Goal: Book appointment/travel/reservation

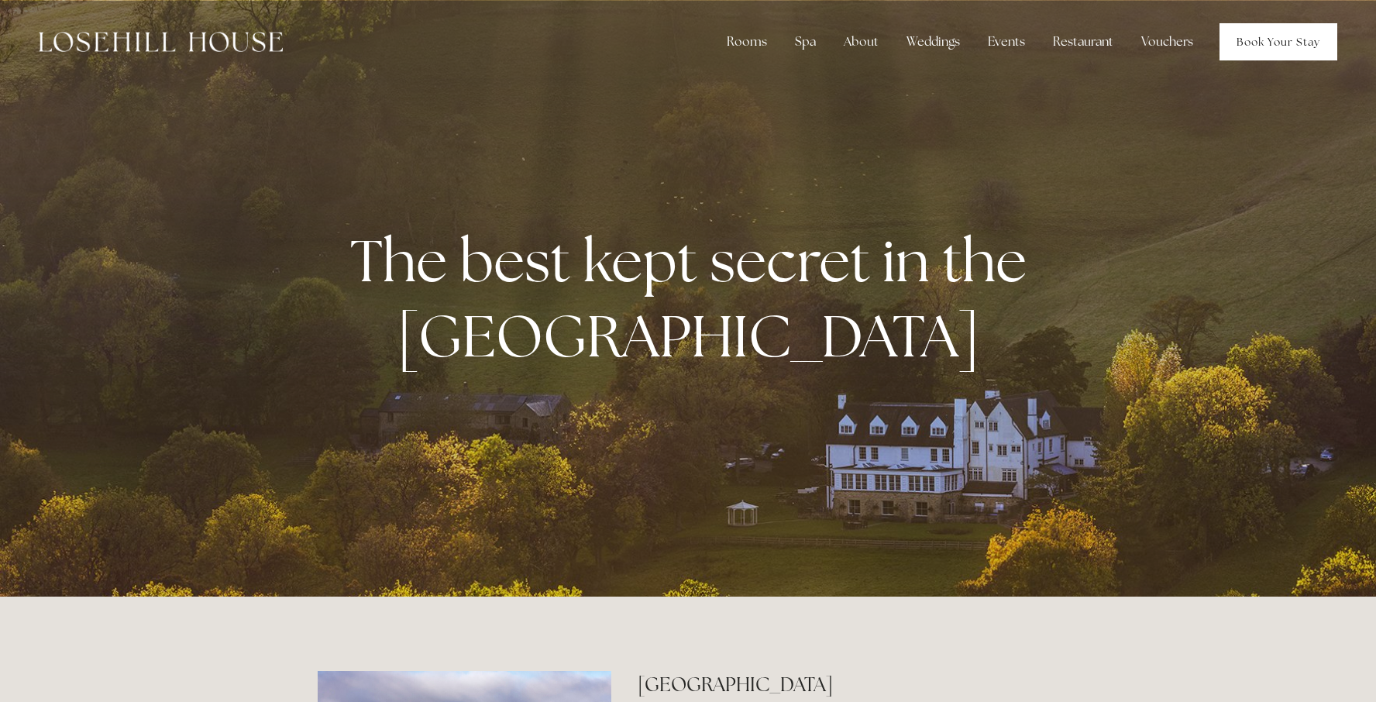
click at [1248, 45] on link "Book Your Stay" at bounding box center [1279, 41] width 118 height 37
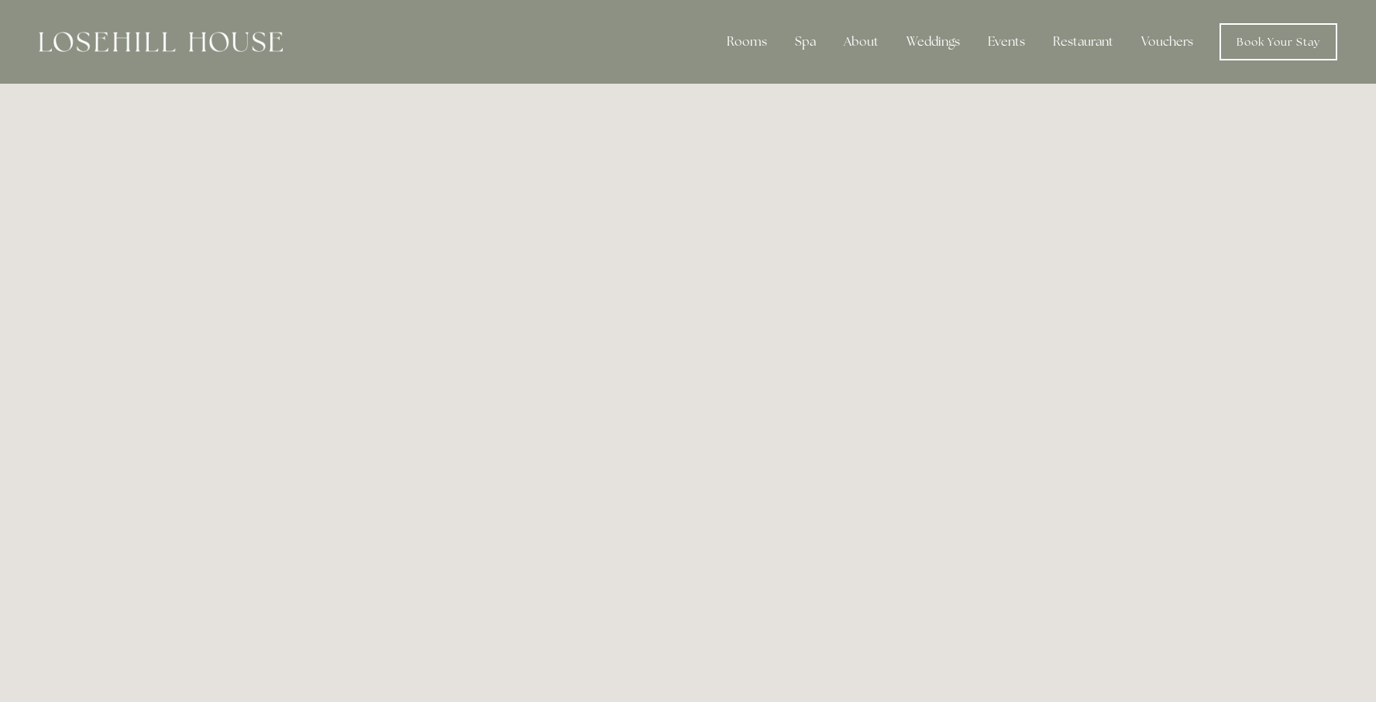
click at [177, 42] on img at bounding box center [161, 42] width 244 height 20
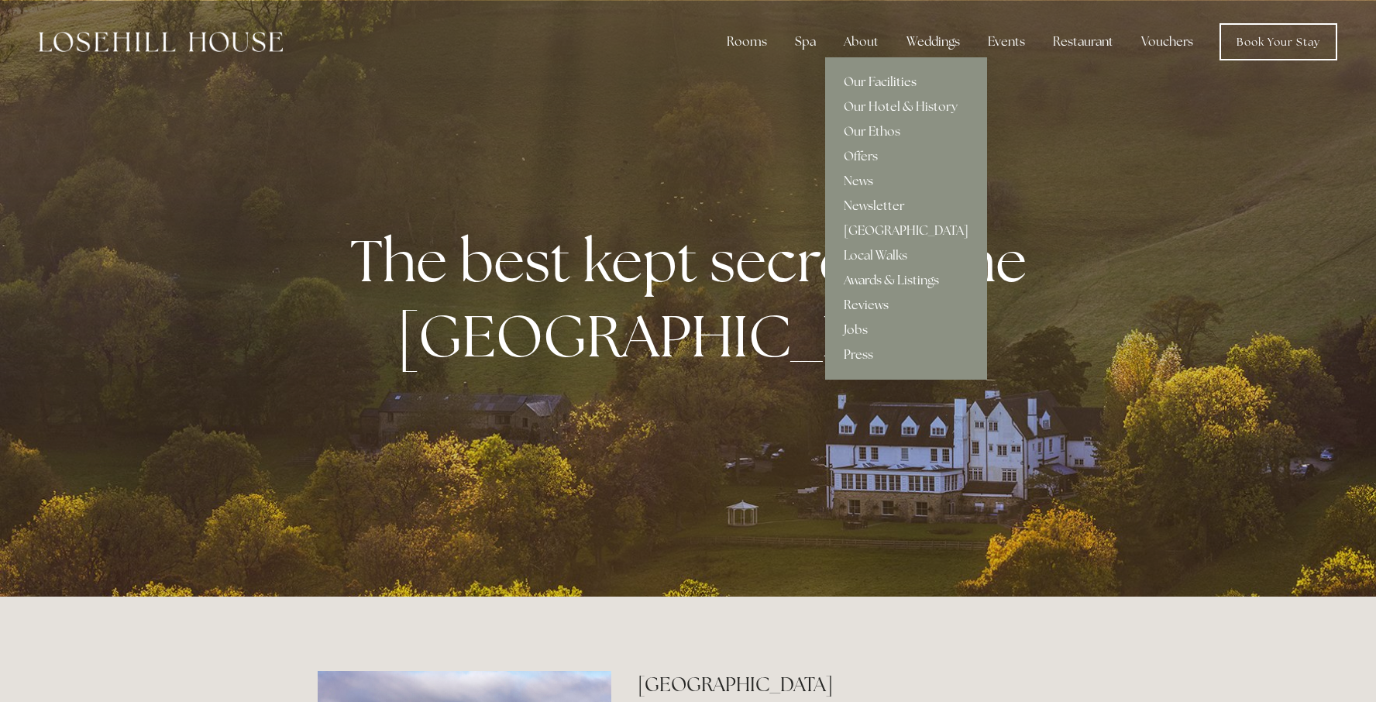
click at [866, 79] on link "Our Facilities" at bounding box center [906, 82] width 162 height 25
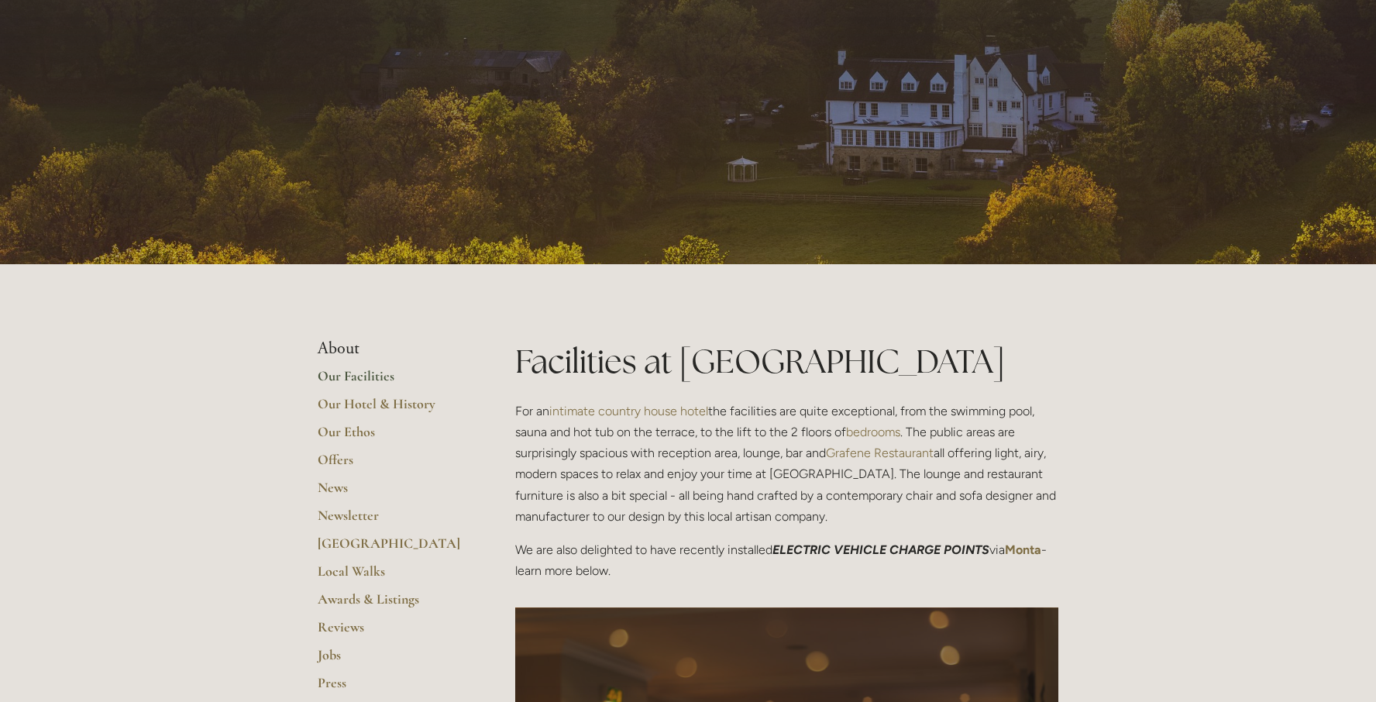
scroll to position [67, 0]
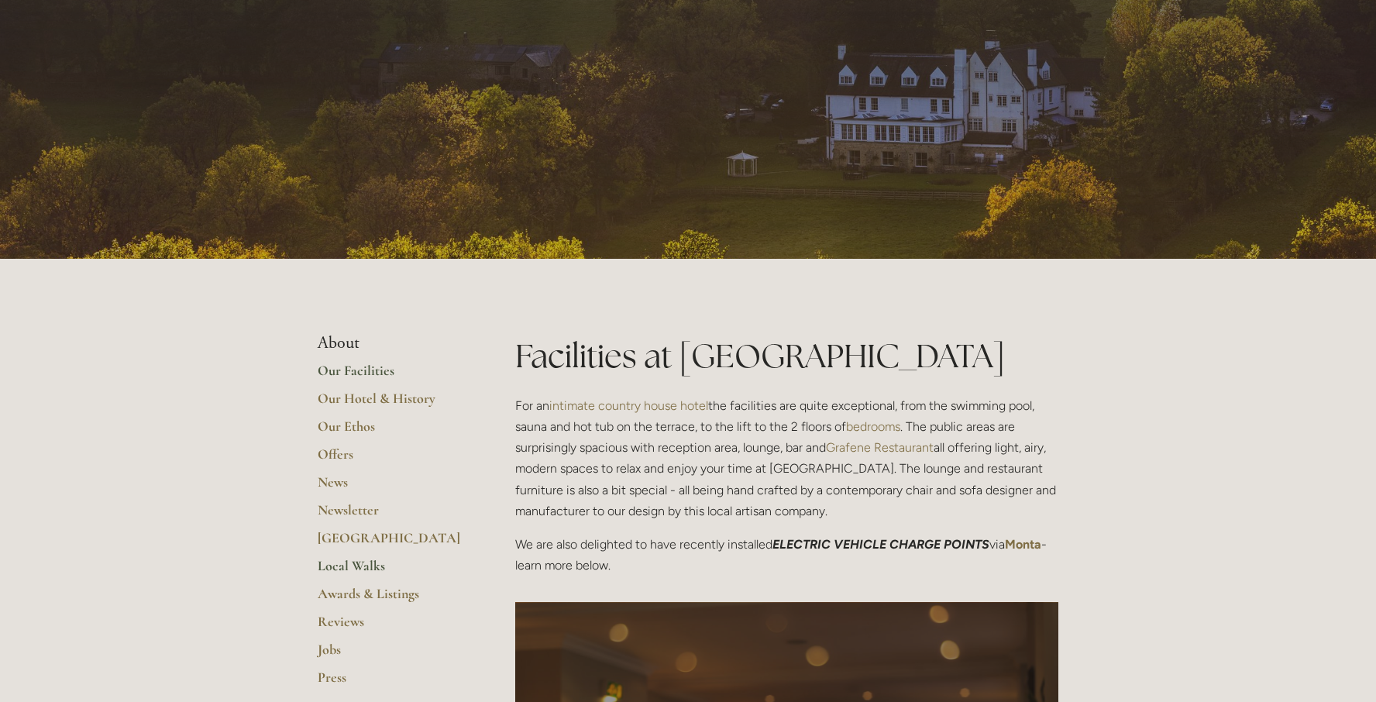
click at [369, 565] on link "Local Walks" at bounding box center [392, 571] width 148 height 28
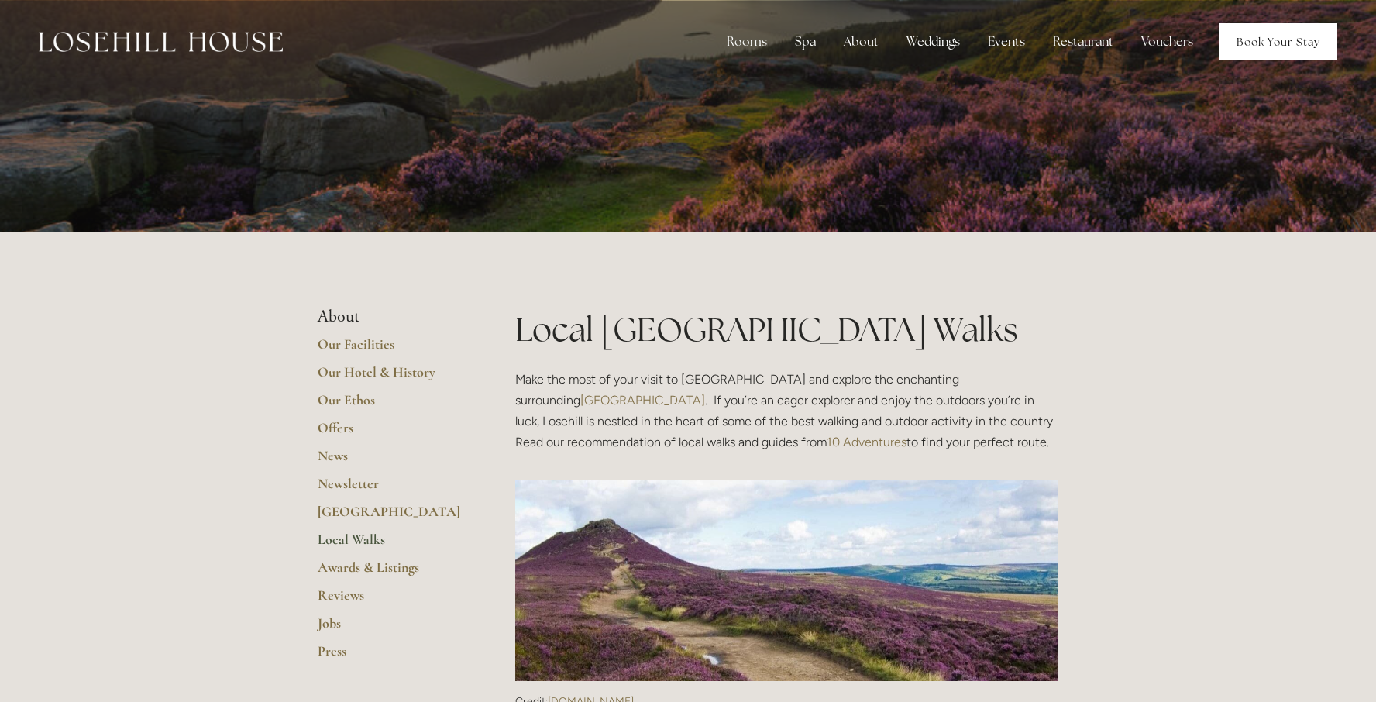
click at [1249, 43] on link "Book Your Stay" at bounding box center [1279, 41] width 118 height 37
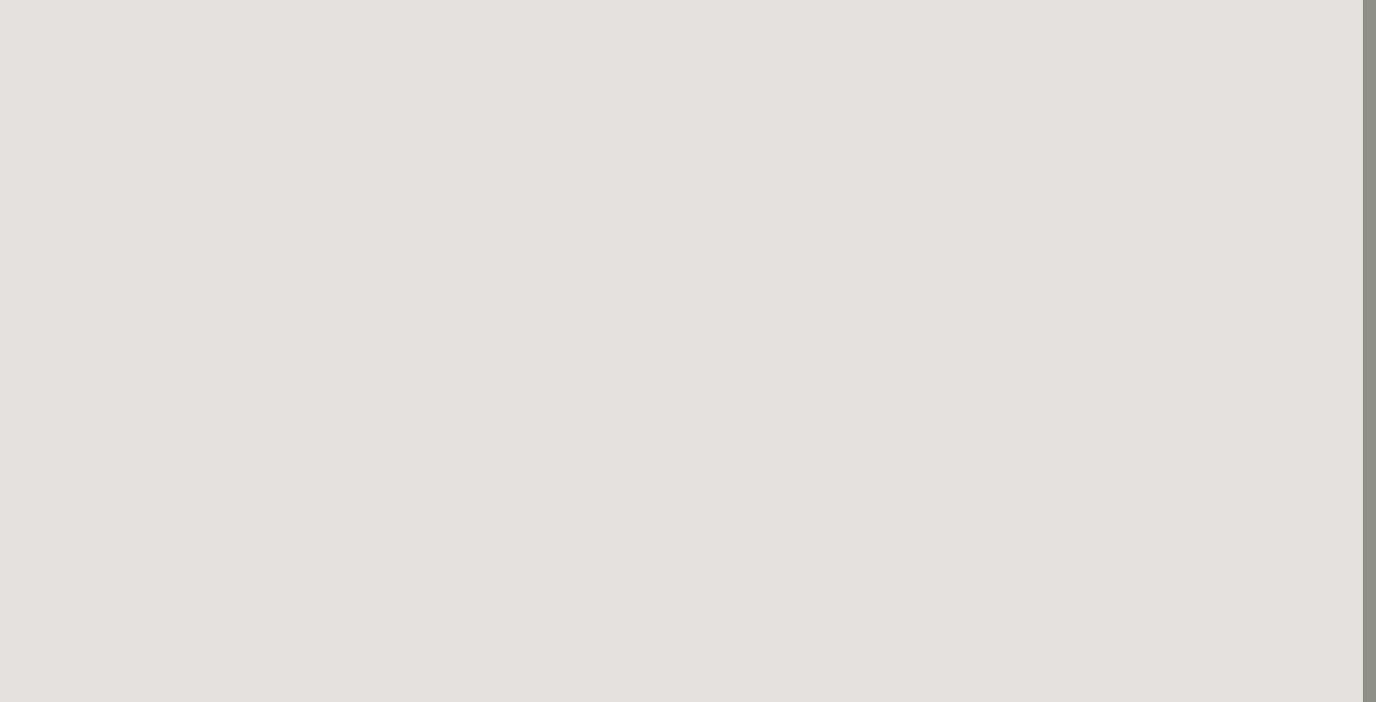
scroll to position [84, 13]
